Goal: Task Accomplishment & Management: Use online tool/utility

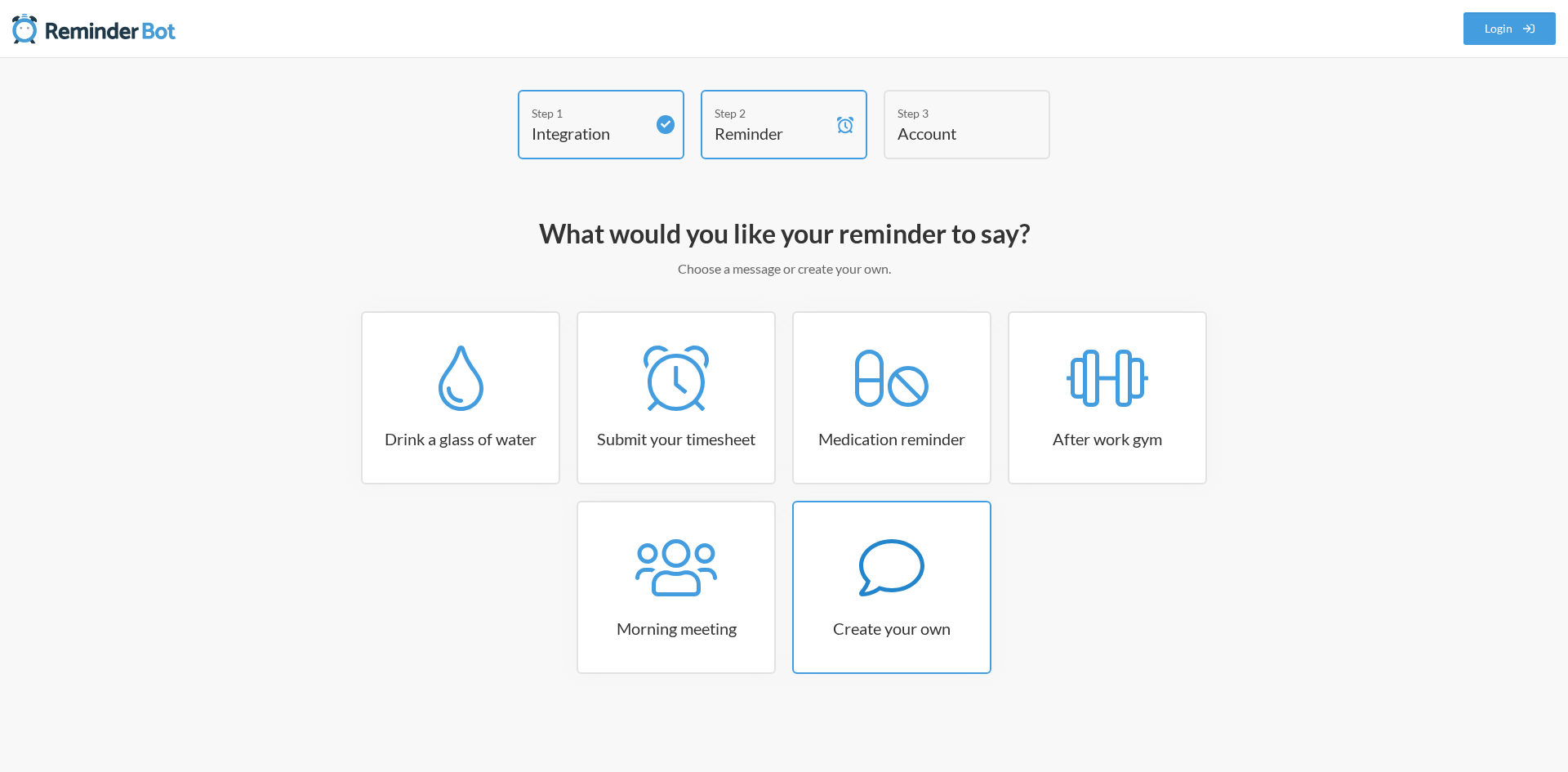
click at [910, 566] on icon at bounding box center [892, 567] width 65 height 65
select select "08:30:00"
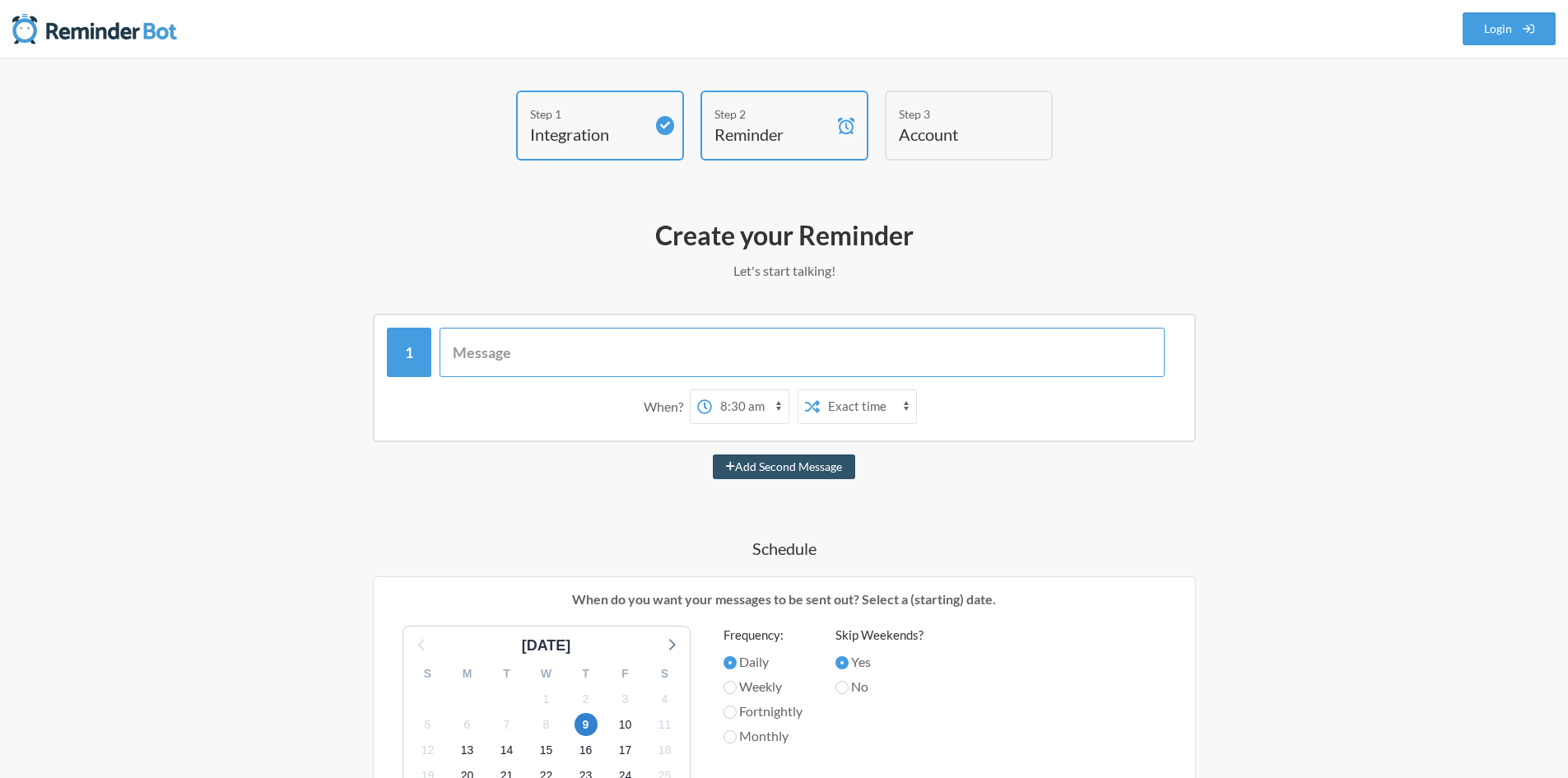
click at [678, 354] on input "text" at bounding box center [802, 352] width 725 height 49
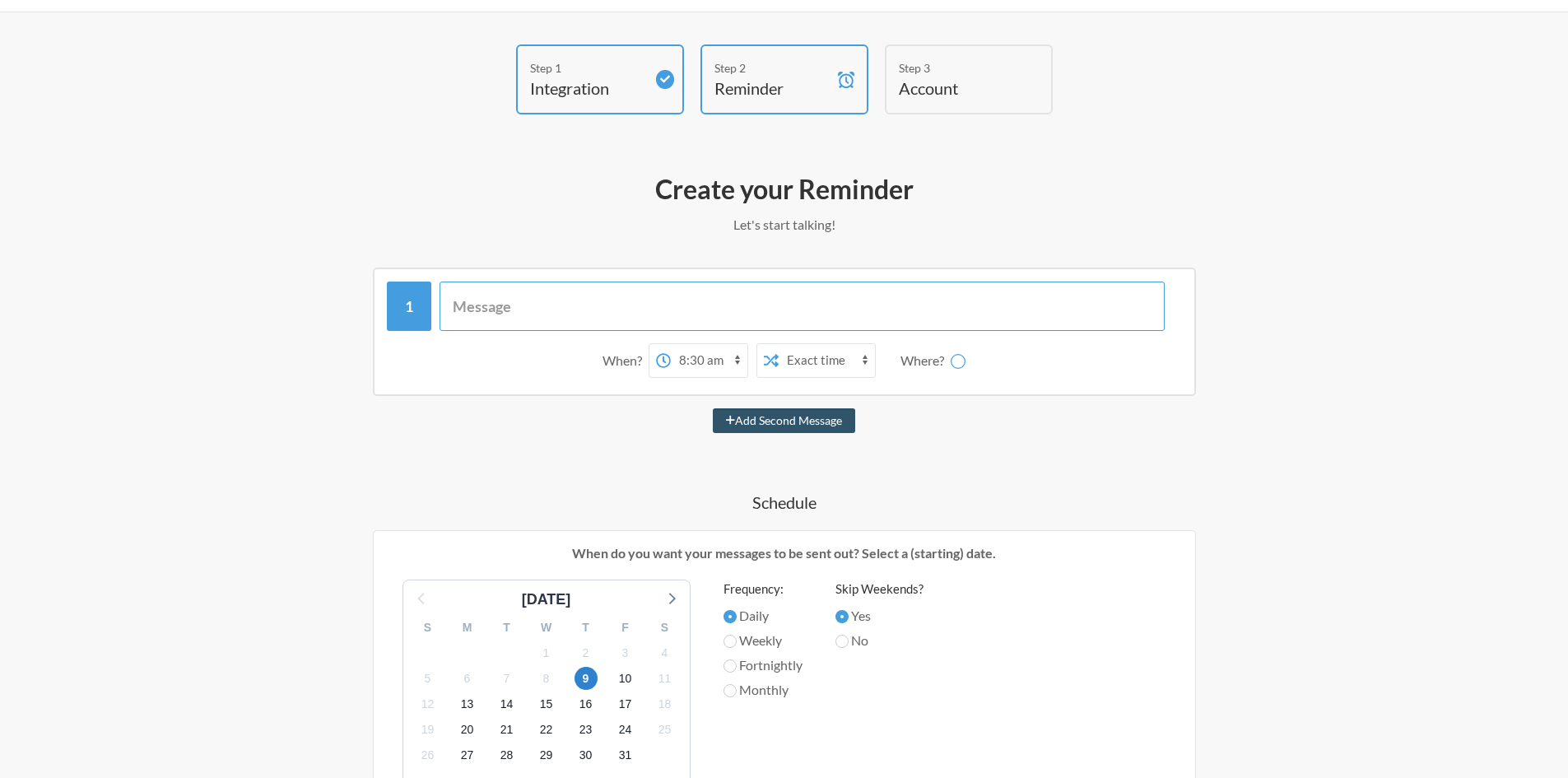
scroll to position [82, 0]
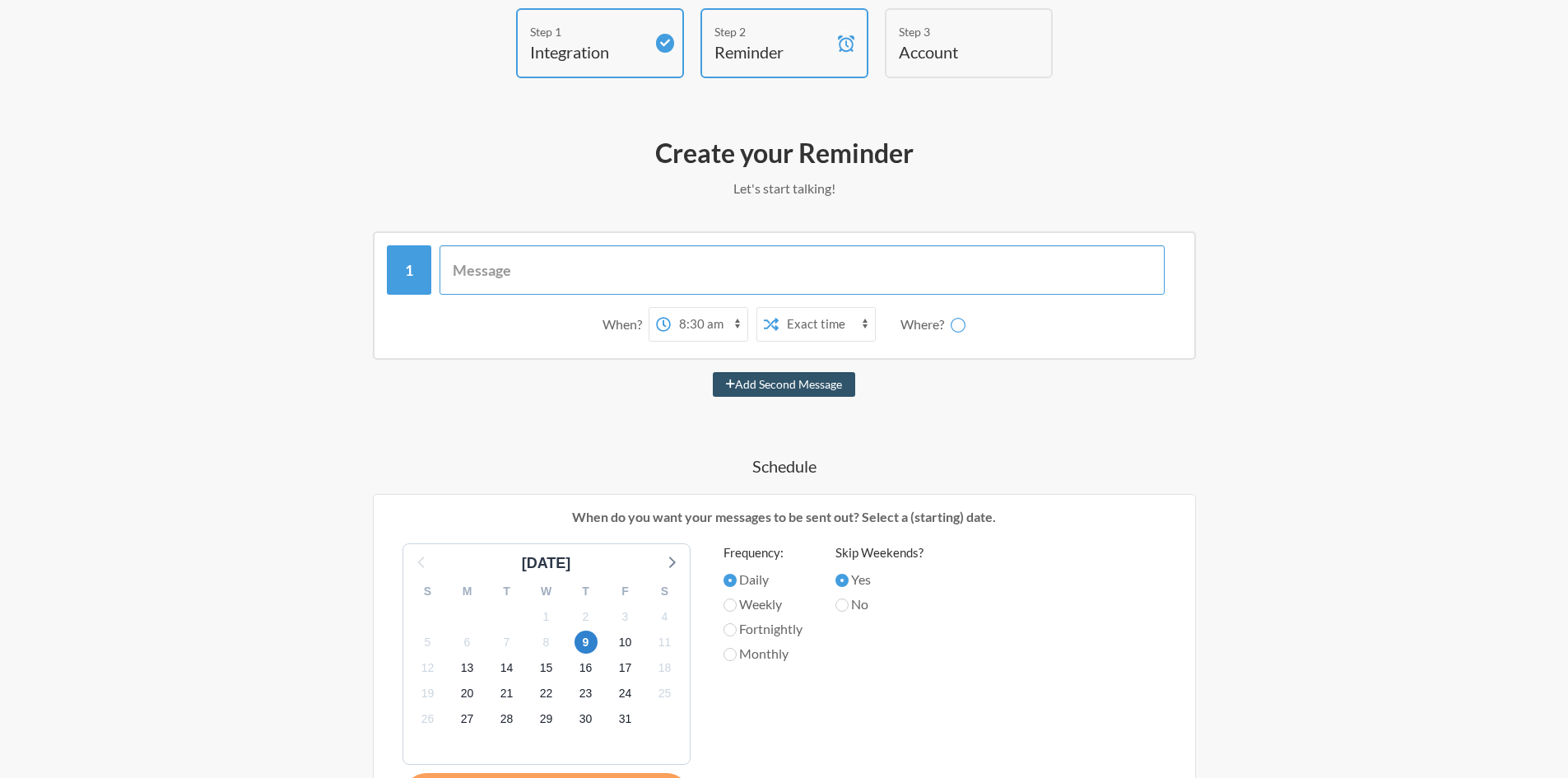
click at [676, 270] on input "text" at bounding box center [802, 270] width 725 height 49
type input "Ha"
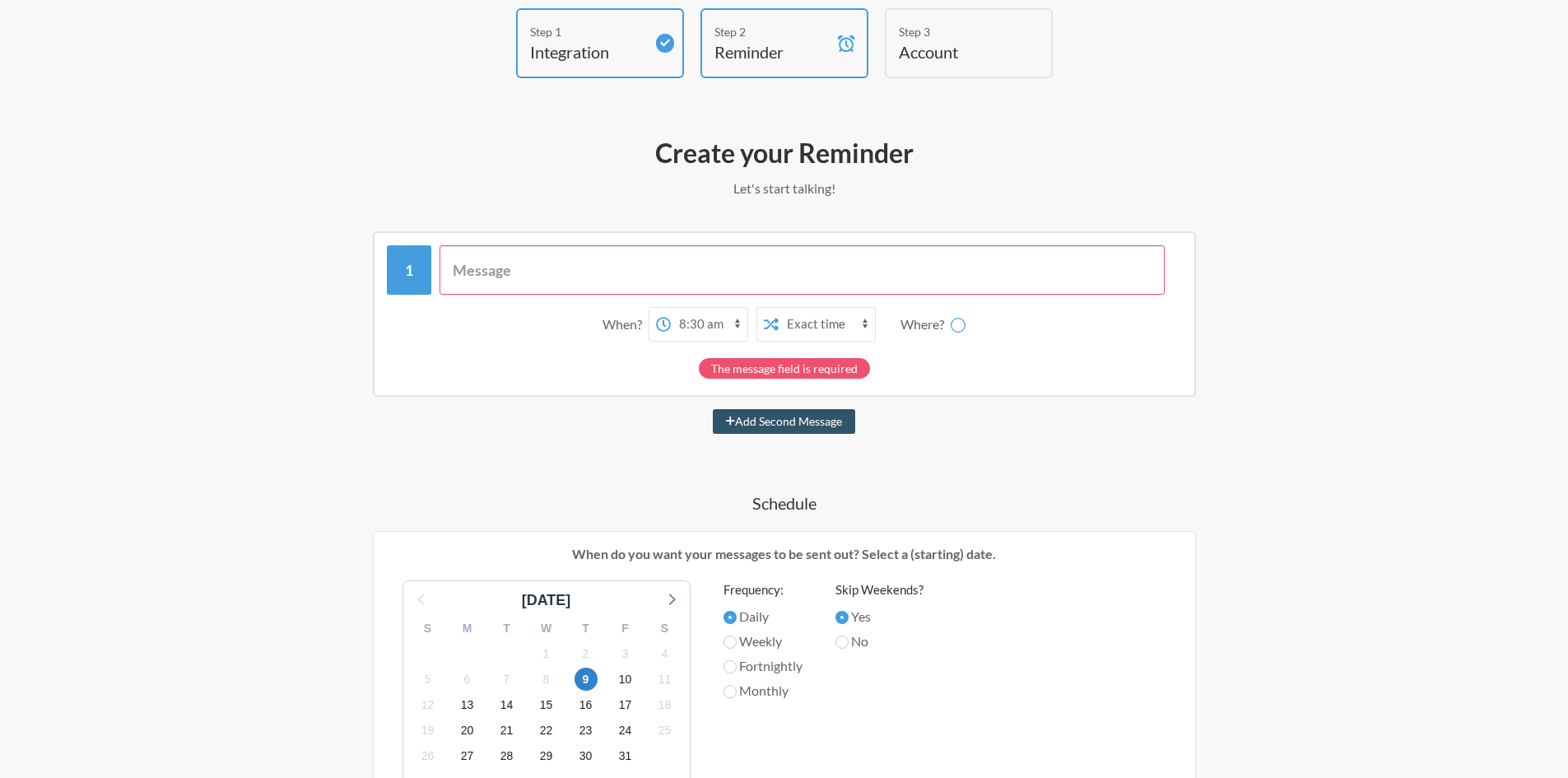
select select "D09L6BSUVL0"
paste input "Quick nudge — please update your JIRA board before the Pod Standup/Sprint! Help…"
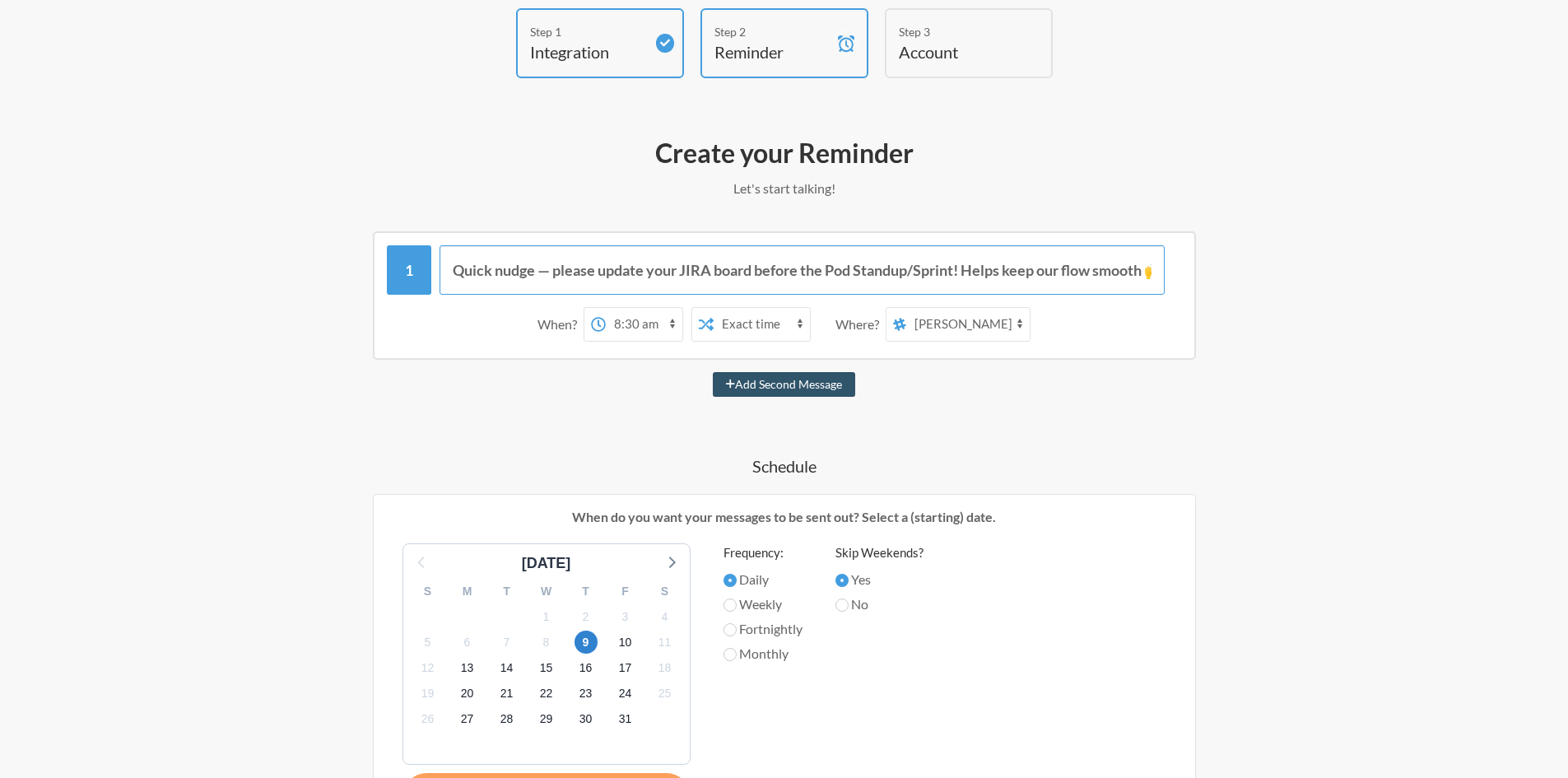
scroll to position [0, 24]
type input "Quick nudge — please update your JIRA board before the Pod Standup/Sprint! Help…"
click at [777, 321] on select "Exact time Random time" at bounding box center [762, 325] width 96 height 33
click at [676, 328] on select "12:00 am 12:15 am 12:30 am 12:45 am 1:00 am 1:15 am 1:30 am 1:45 am 2:00 am 2:1…" at bounding box center [643, 325] width 76 height 33
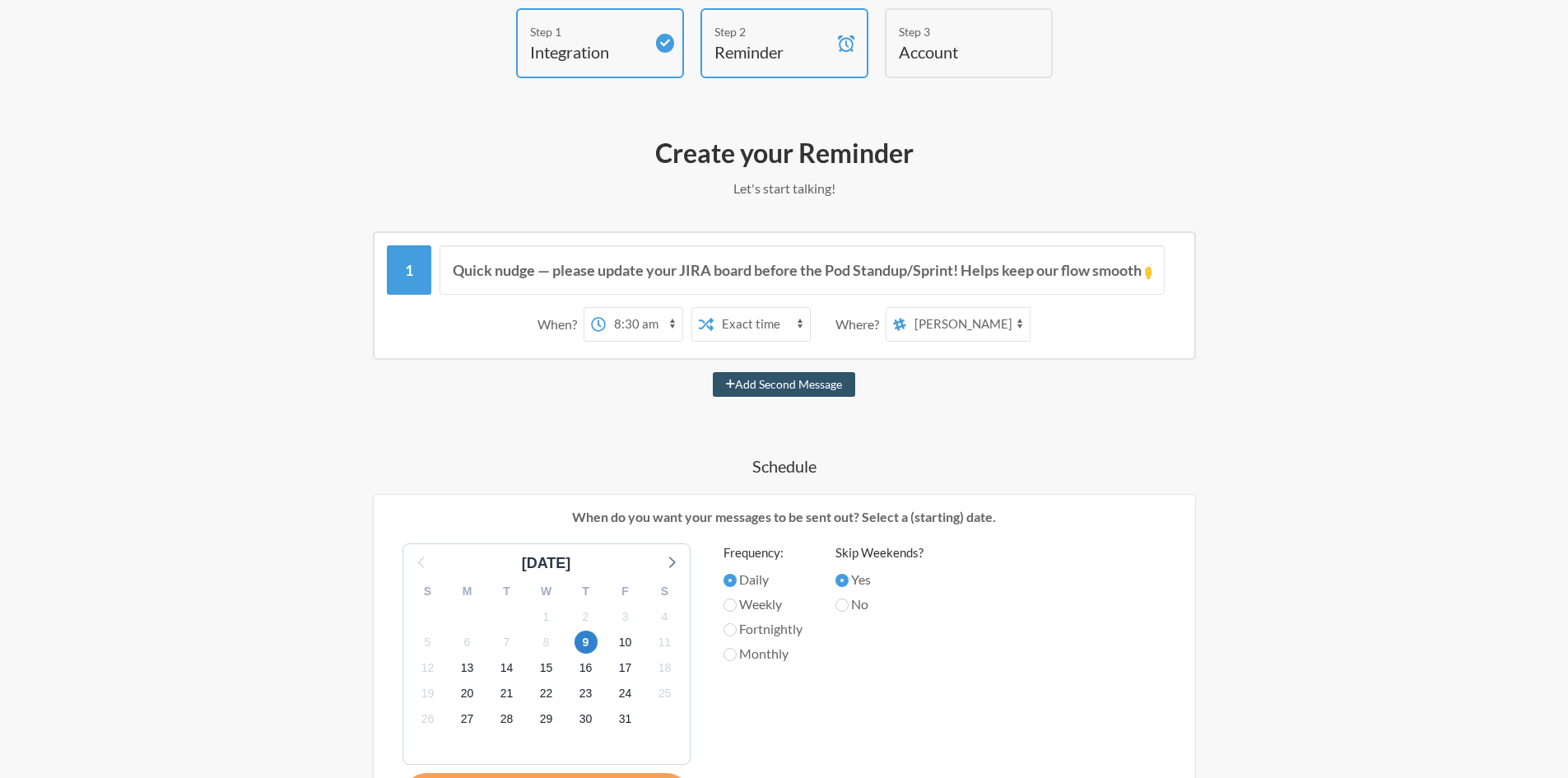
select select "20:00:00"
click at [606, 308] on select "12:00 am 12:15 am 12:30 am 12:45 am 1:00 am 1:15 am 1:30 am 1:45 am 2:00 am 2:1…" at bounding box center [643, 325] width 76 height 33
click at [956, 312] on select "general leadflow yws-interested-replies smartleads-interested-replies ultimate-…" at bounding box center [968, 325] width 123 height 33
select select "D09L6BSBF7A"
click at [758, 442] on div "Quick nudge — please update your JIRA board before the Pod Standup/Sprint! Help…" at bounding box center [784, 659] width 955 height 857
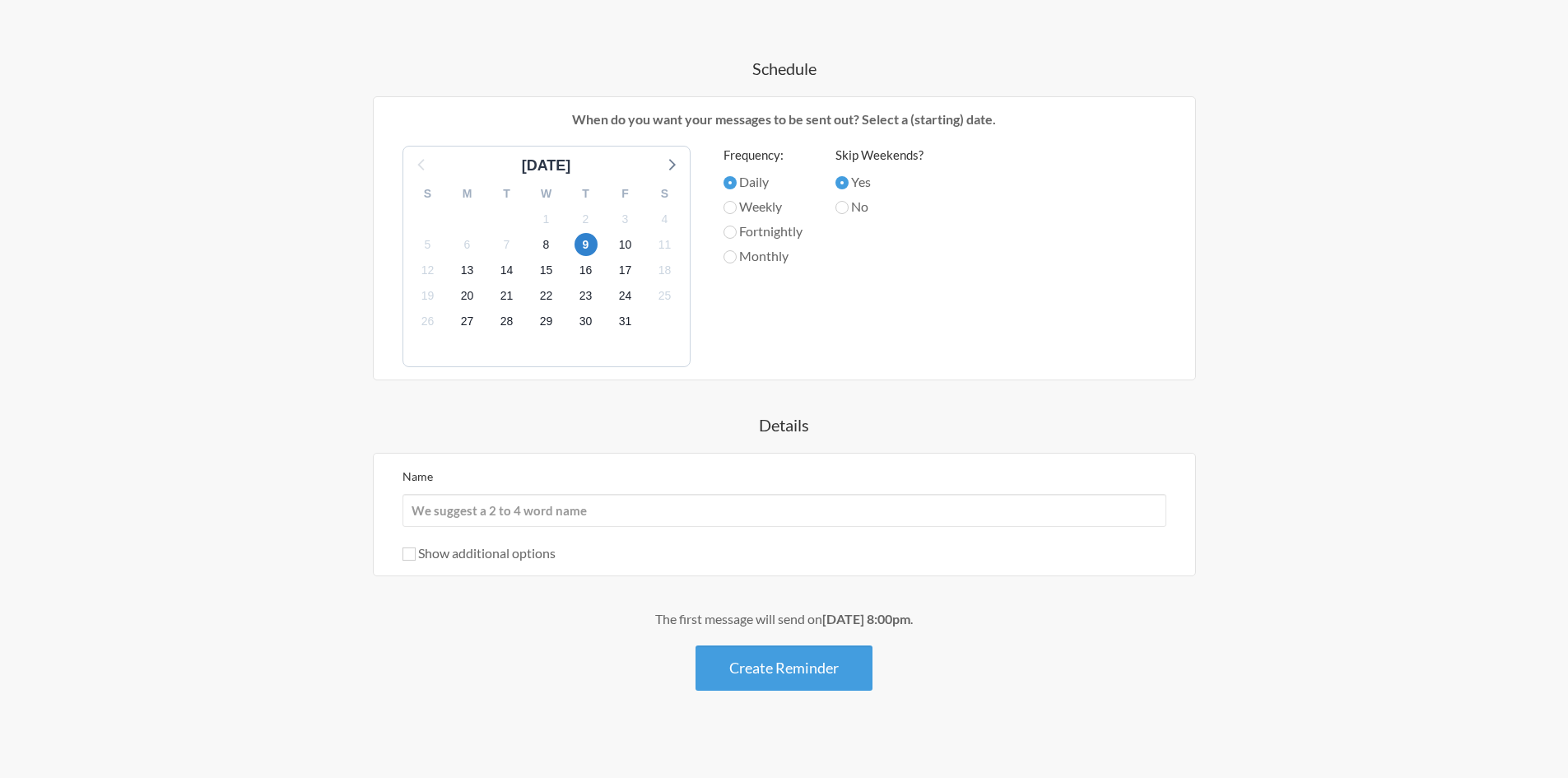
scroll to position [492, 0]
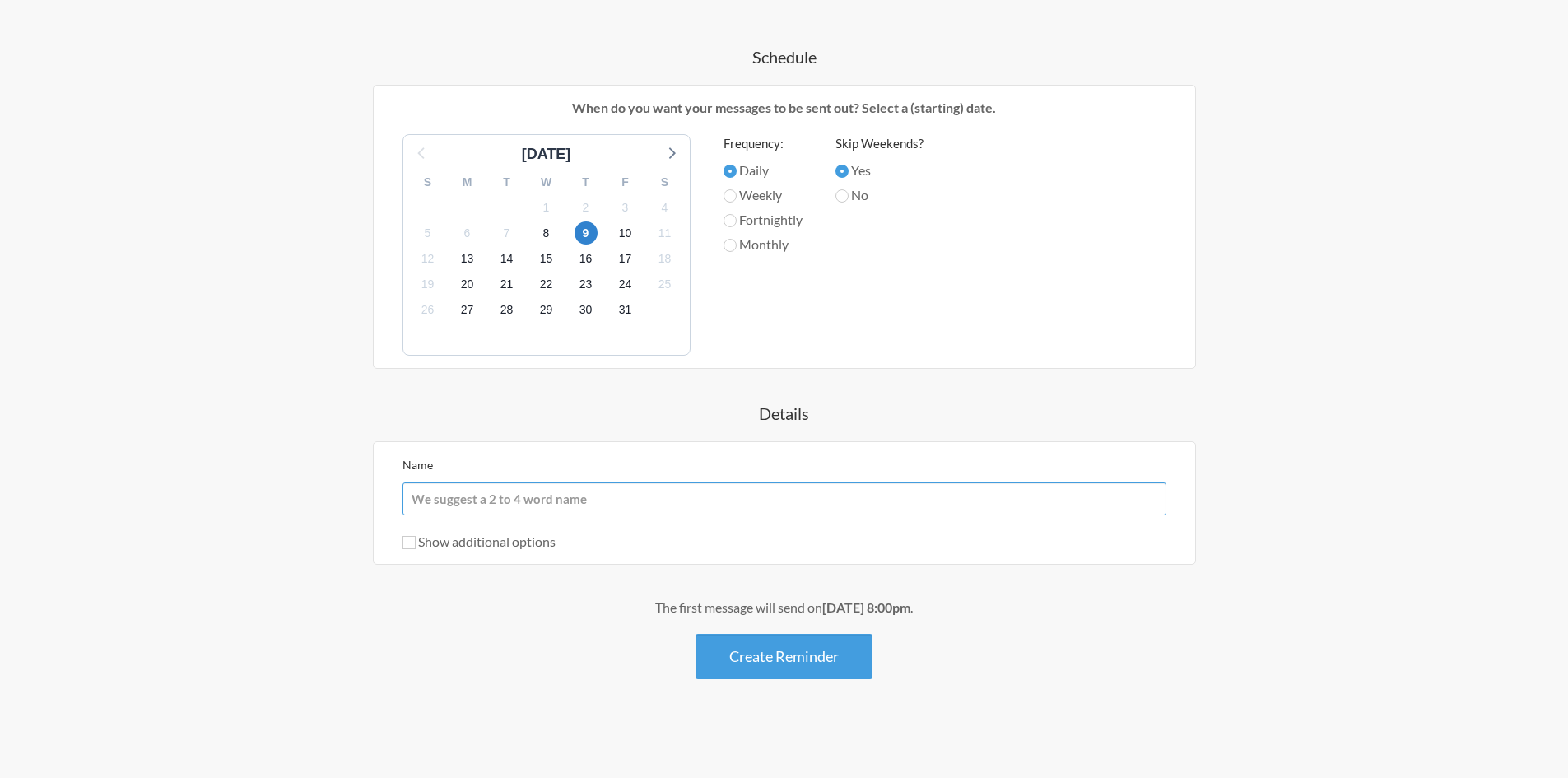
click at [850, 509] on input "Name" at bounding box center [784, 499] width 764 height 33
click at [907, 403] on h4 "Details" at bounding box center [784, 413] width 955 height 23
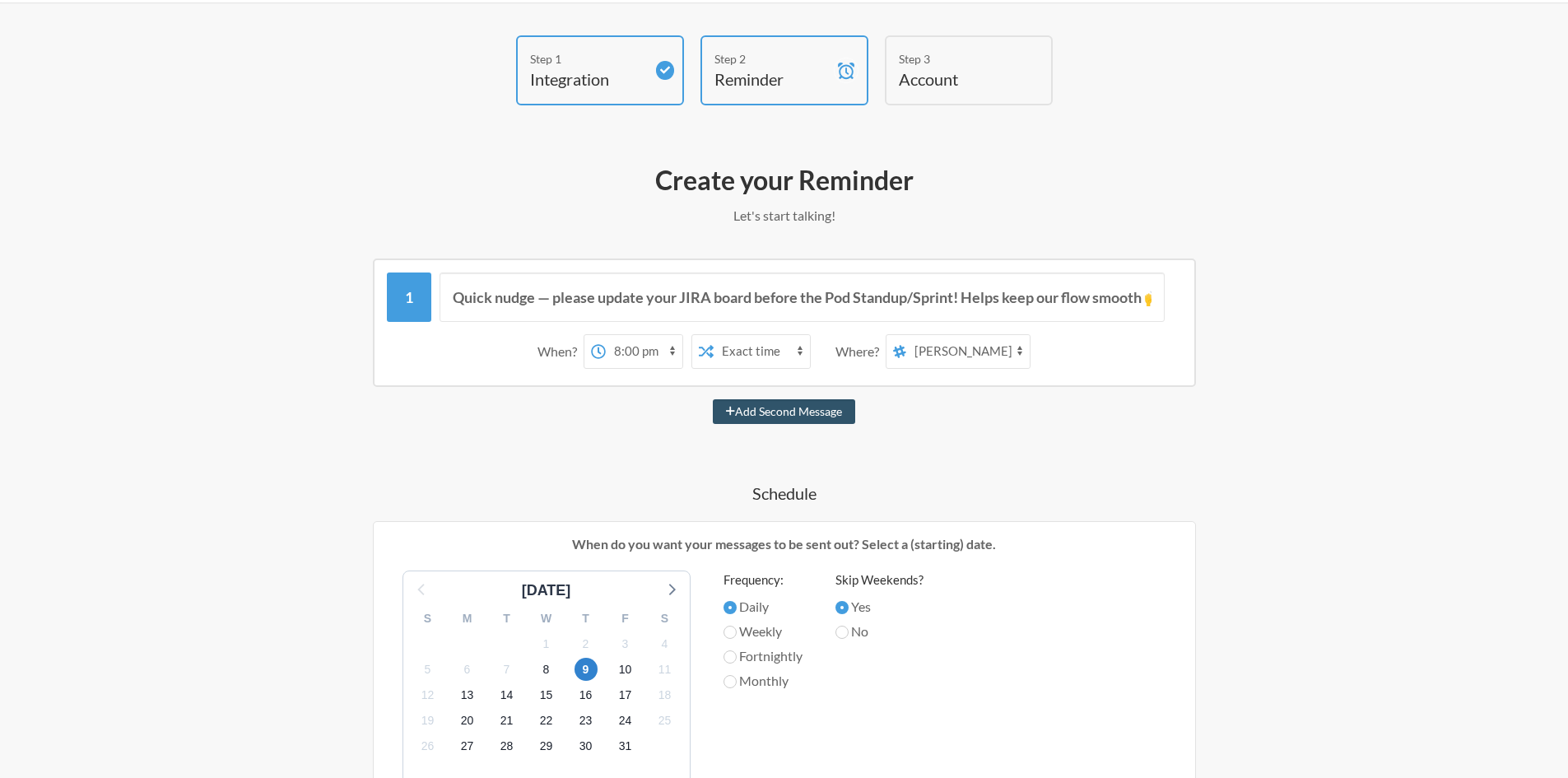
scroll to position [0, 0]
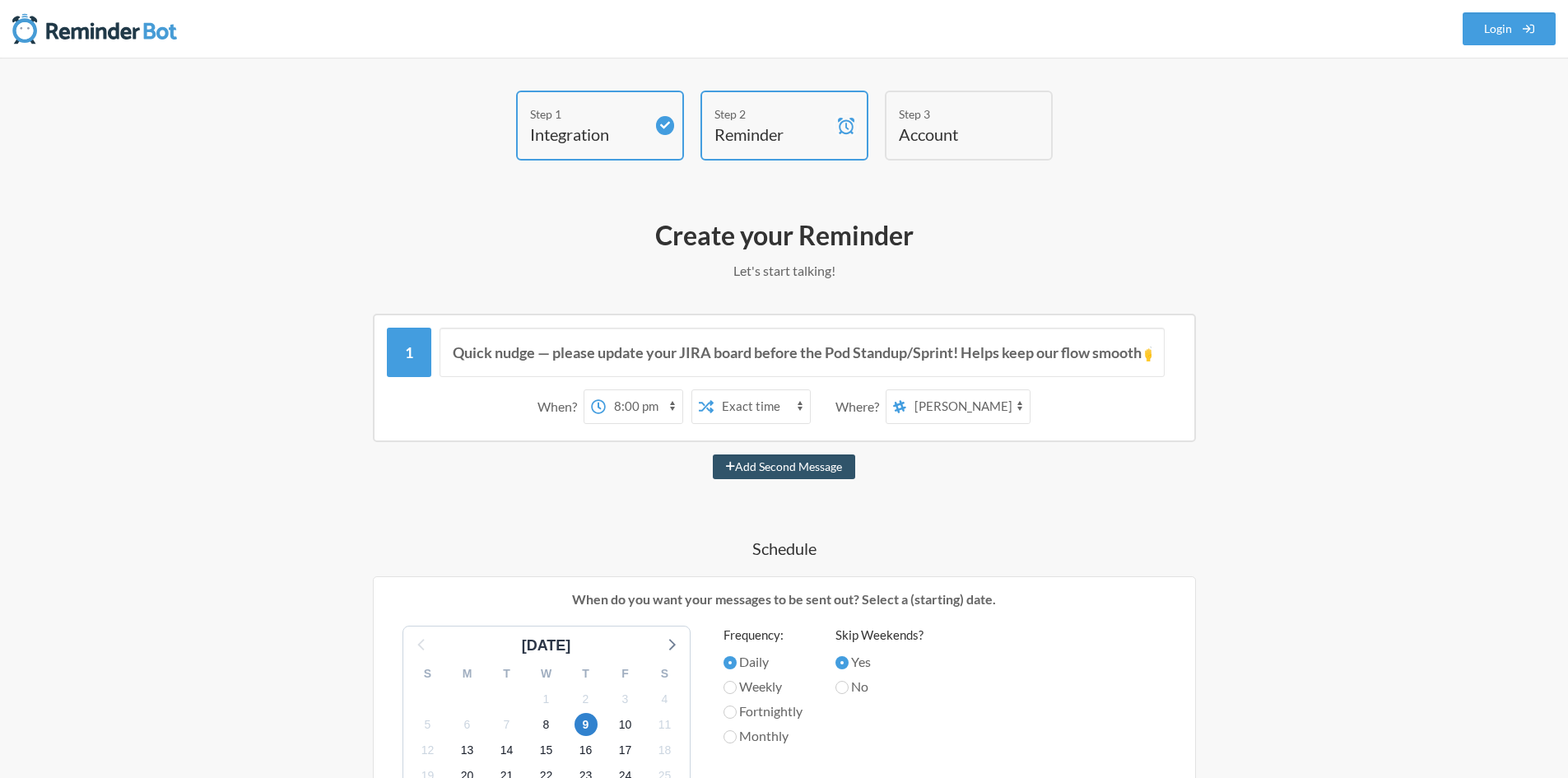
click at [995, 396] on select "general leadflow yws-interested-replies smartleads-interested-replies ultimate-…" at bounding box center [968, 407] width 123 height 33
click at [978, 404] on select "general leadflow yws-interested-replies smartleads-interested-replies ultimate-…" at bounding box center [968, 407] width 123 height 33
click at [976, 403] on select "general leadflow yws-interested-replies smartleads-interested-replies ultimate-…" at bounding box center [968, 407] width 123 height 33
click at [1288, 182] on div "Step 1 Integration Step 2 Reminder Step 3 Account What would you like your remi…" at bounding box center [784, 663] width 1054 height 1146
